Goal: Transaction & Acquisition: Purchase product/service

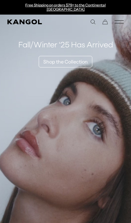
click at [118, 19] on icon "Mobile Menu" at bounding box center [118, 21] width 9 height 5
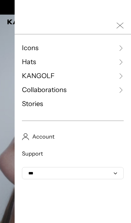
scroll to position [0, 116]
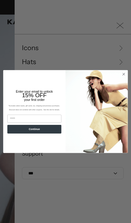
click at [123, 77] on img "POPUP Form" at bounding box center [96, 111] width 62 height 83
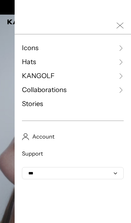
click at [100, 60] on div "Close dialog Enter your email to unlock 15% OFF your first order *Excludes sele…" at bounding box center [65, 111] width 131 height 223
click at [110, 61] on link "Hats" at bounding box center [72, 61] width 101 height 9
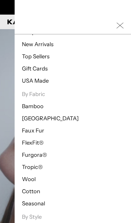
scroll to position [33, 0]
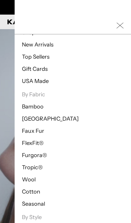
click at [31, 180] on link "Wool" at bounding box center [29, 179] width 14 height 7
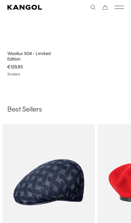
scroll to position [2816, 0]
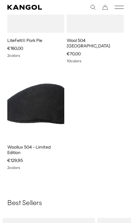
click at [112, 8] on div "Search here EUR USD EUR" at bounding box center [94, 7] width 58 height 5
click at [120, 8] on icon "Mobile Menu" at bounding box center [118, 7] width 9 height 5
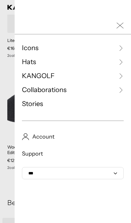
click at [83, 61] on link "Hats" at bounding box center [72, 61] width 101 height 9
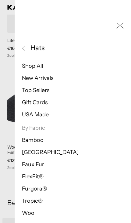
scroll to position [0, 0]
click at [38, 142] on link "Bamboo" at bounding box center [33, 140] width 22 height 7
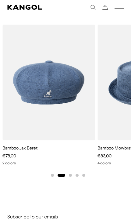
click at [0, 0] on img "2 of 5" at bounding box center [0, 0] width 0 height 0
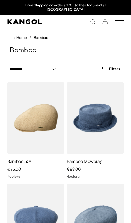
click at [122, 20] on icon "Mobile Menu" at bounding box center [118, 21] width 9 height 5
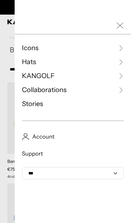
click at [108, 61] on link "Hats" at bounding box center [72, 61] width 101 height 9
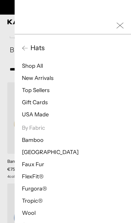
scroll to position [0, 116]
click at [40, 153] on link "[GEOGRAPHIC_DATA]" at bounding box center [50, 152] width 56 height 7
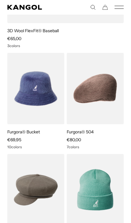
scroll to position [1194, 0]
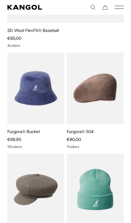
click at [0, 0] on img at bounding box center [0, 0] width 0 height 0
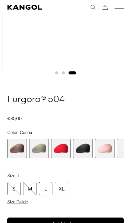
scroll to position [0, 116]
click at [101, 148] on span "5 of 7" at bounding box center [104, 148] width 19 height 19
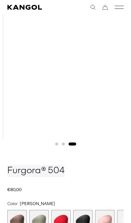
scroll to position [93, 0]
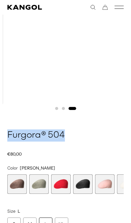
click at [104, 180] on span "5 of 7" at bounding box center [104, 183] width 19 height 19
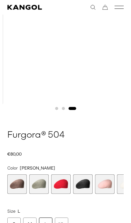
click at [100, 186] on span "5 of 7" at bounding box center [104, 183] width 19 height 19
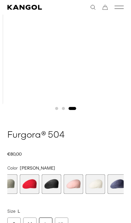
scroll to position [0, 0]
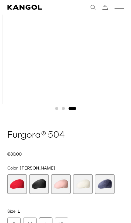
click at [86, 182] on span "6 of 7" at bounding box center [82, 183] width 19 height 19
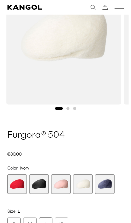
click at [62, 187] on span "5 of 7" at bounding box center [60, 183] width 19 height 19
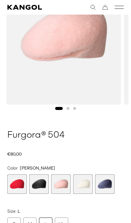
click at [64, 182] on span "5 of 7" at bounding box center [60, 183] width 19 height 19
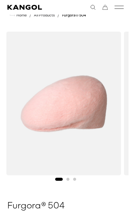
scroll to position [0, 116]
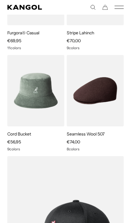
scroll to position [904, 0]
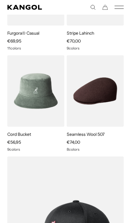
click at [0, 0] on img at bounding box center [0, 0] width 0 height 0
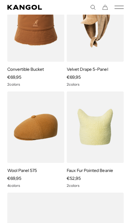
scroll to position [0, 0]
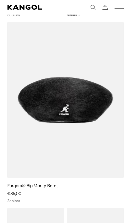
click at [0, 0] on img at bounding box center [0, 0] width 0 height 0
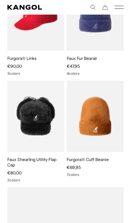
click at [0, 0] on img at bounding box center [0, 0] width 0 height 0
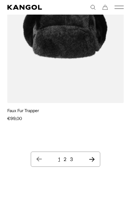
click at [91, 156] on icon "Next page" at bounding box center [91, 159] width 6 height 6
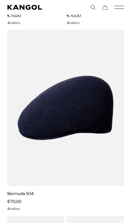
click at [0, 0] on img at bounding box center [0, 0] width 0 height 0
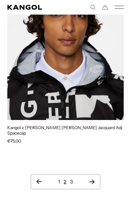
click at [94, 179] on icon "Next page" at bounding box center [91, 182] width 6 height 6
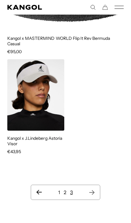
click at [59, 189] on link "1" at bounding box center [59, 192] width 2 height 6
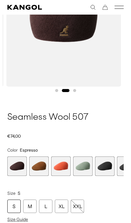
scroll to position [112, 0]
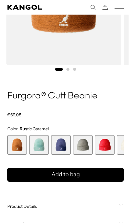
scroll to position [130, 0]
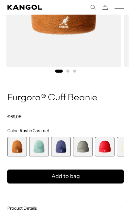
click at [42, 141] on span "2 of 7" at bounding box center [38, 146] width 19 height 19
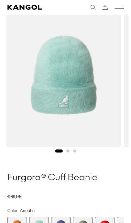
scroll to position [50, 0]
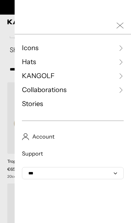
click at [106, 46] on link "Icons" at bounding box center [72, 47] width 101 height 9
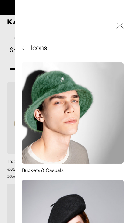
click at [119, 49] on button "Icons" at bounding box center [72, 47] width 101 height 9
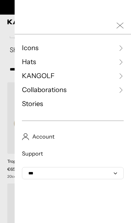
scroll to position [0, 116]
click at [117, 51] on link "Icons" at bounding box center [72, 47] width 101 height 9
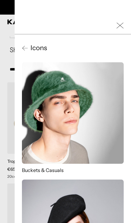
scroll to position [0, 0]
click at [26, 49] on icon at bounding box center [25, 48] width 6 height 6
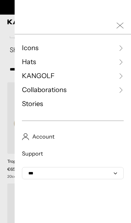
click at [116, 93] on link "Collaborations" at bounding box center [72, 89] width 101 height 9
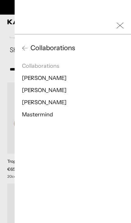
scroll to position [0, 116]
click at [43, 76] on link "[PERSON_NAME]" at bounding box center [44, 78] width 44 height 7
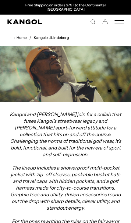
click at [92, 19] on icon "Search here" at bounding box center [92, 21] width 5 height 5
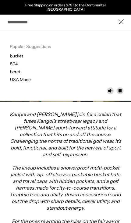
click at [92, 18] on input "Search here" at bounding box center [65, 22] width 116 height 14
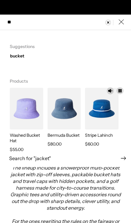
scroll to position [0, 116]
type input "*"
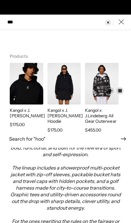
scroll to position [0, 0]
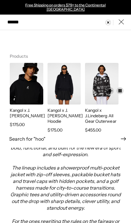
type input "*******"
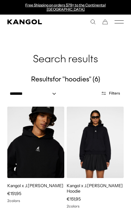
click at [90, 19] on icon "Search here" at bounding box center [92, 21] width 5 height 5
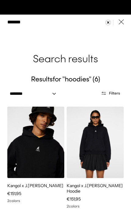
scroll to position [0, 116]
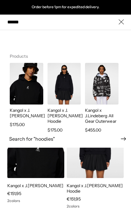
type input "*******"
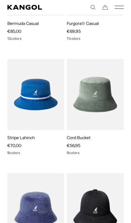
scroll to position [0, 116]
